Goal: Information Seeking & Learning: Learn about a topic

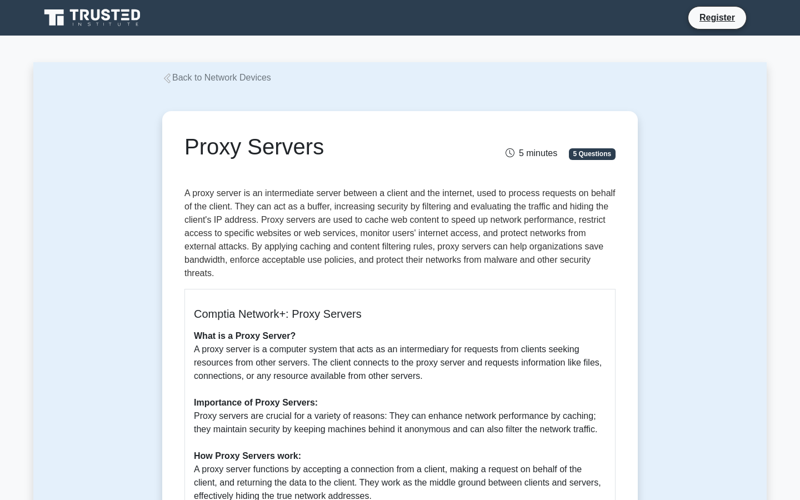
click at [217, 77] on link "Back to Network Devices" at bounding box center [216, 77] width 109 height 9
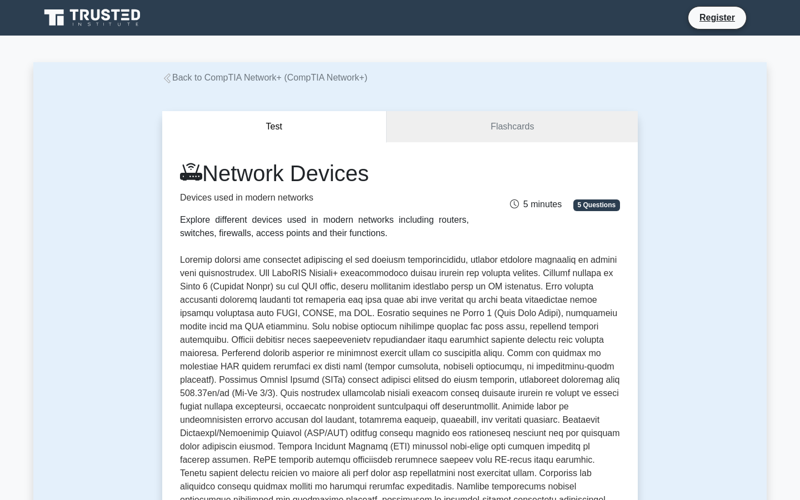
click at [257, 78] on link "Back to CompTIA Network+ (CompTIA Network+)" at bounding box center [264, 77] width 205 height 9
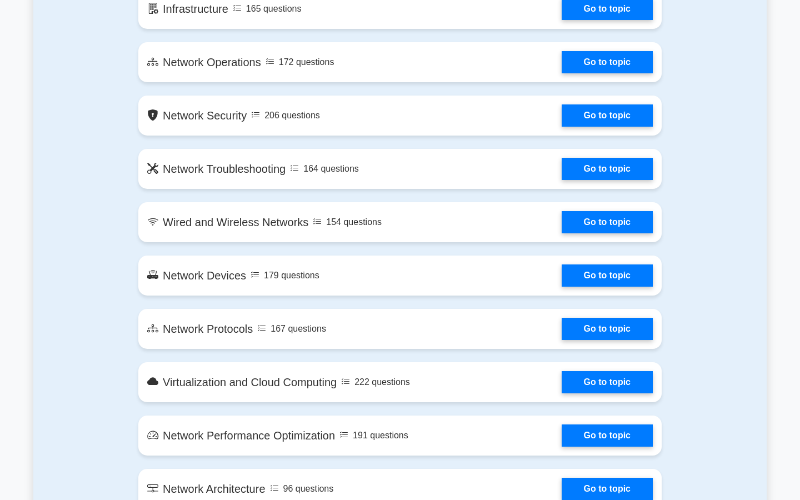
scroll to position [824, 0]
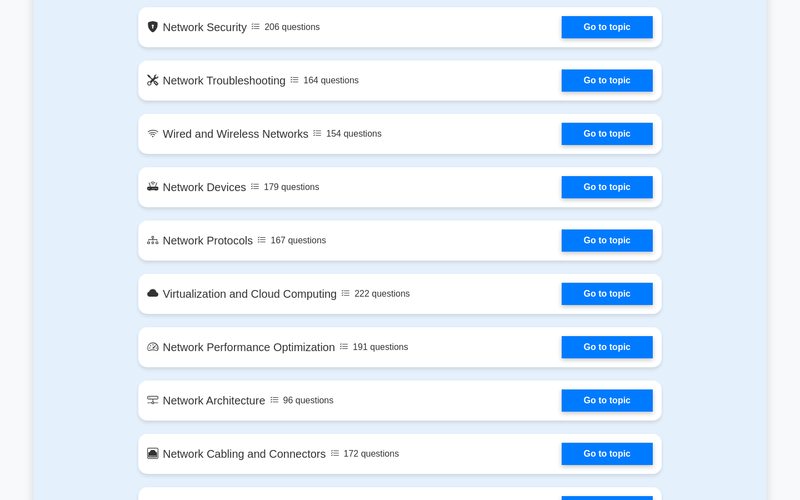
click at [613, 134] on link "Go to topic" at bounding box center [607, 134] width 91 height 22
